Goal: Task Accomplishment & Management: Use online tool/utility

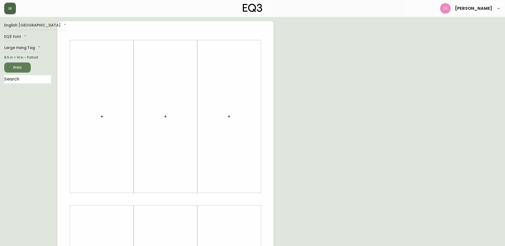
click at [8, 8] on icon "button" at bounding box center [10, 8] width 4 height 4
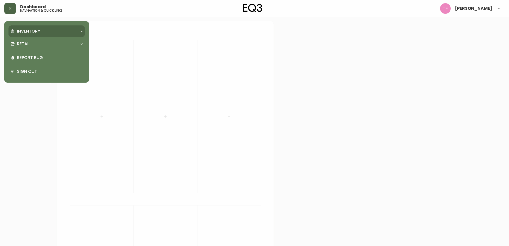
click at [22, 33] on p "Inventory" at bounding box center [28, 31] width 23 height 6
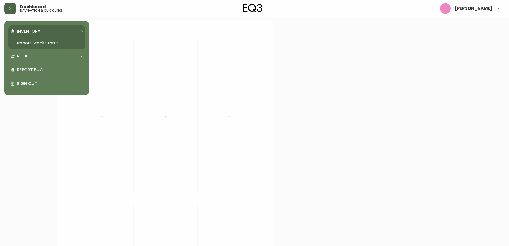
click at [33, 43] on link "Import Stock Status" at bounding box center [46, 43] width 76 height 12
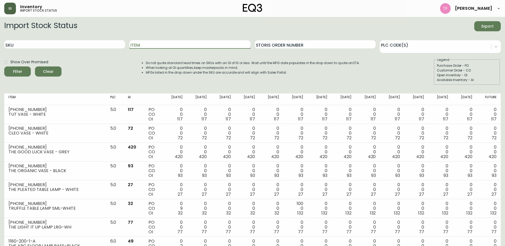
click at [178, 46] on input "Item" at bounding box center [189, 44] width 121 height 8
click at [4, 67] on button "Filter" at bounding box center [17, 72] width 27 height 10
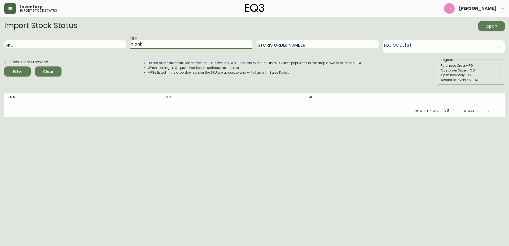
click at [4, 67] on button "Filter" at bounding box center [17, 72] width 27 height 10
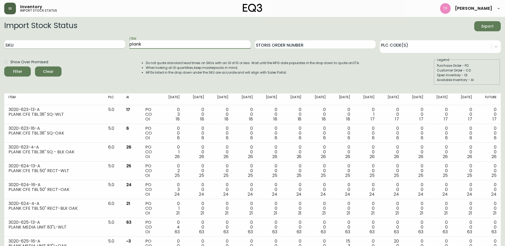
drag, startPoint x: 156, startPoint y: 45, endPoint x: 63, endPoint y: 47, distance: 93.1
click at [63, 47] on div "SKU Item plank Storis Order Number PLC Code(s)" at bounding box center [252, 44] width 497 height 17
type input "custom"
click at [4, 67] on button "Filter" at bounding box center [17, 72] width 27 height 10
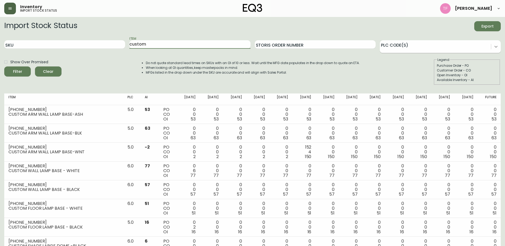
click at [495, 47] on icon at bounding box center [496, 46] width 5 height 5
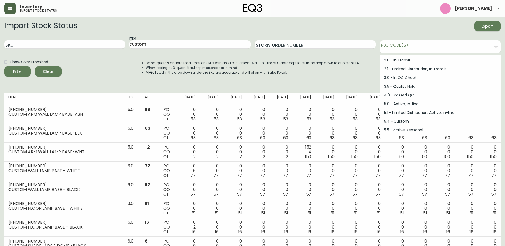
scroll to position [53, 0]
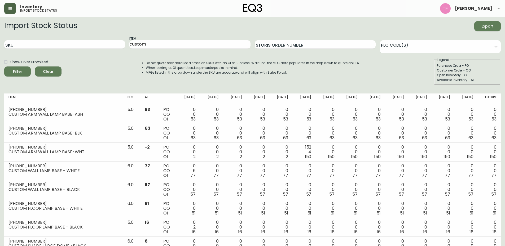
click at [391, 22] on div "Import Stock Status Export" at bounding box center [252, 26] width 497 height 10
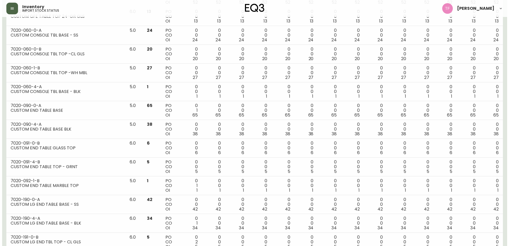
scroll to position [812, 0]
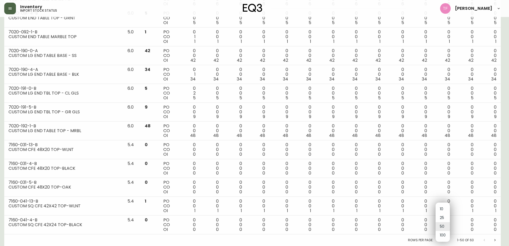
click at [444, 236] on li "100" at bounding box center [443, 235] width 14 height 9
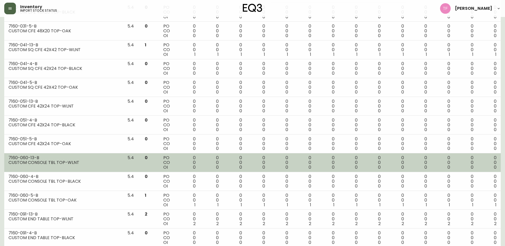
scroll to position [1057, 0]
